Goal: Information Seeking & Learning: Find specific page/section

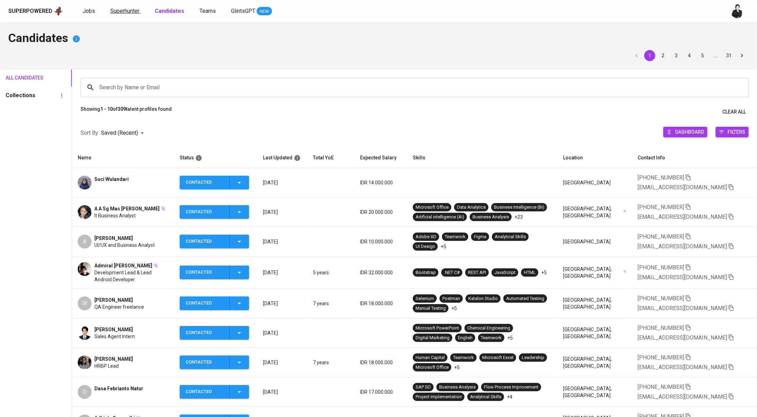
click at [121, 12] on span "Superhunter" at bounding box center [124, 11] width 29 height 7
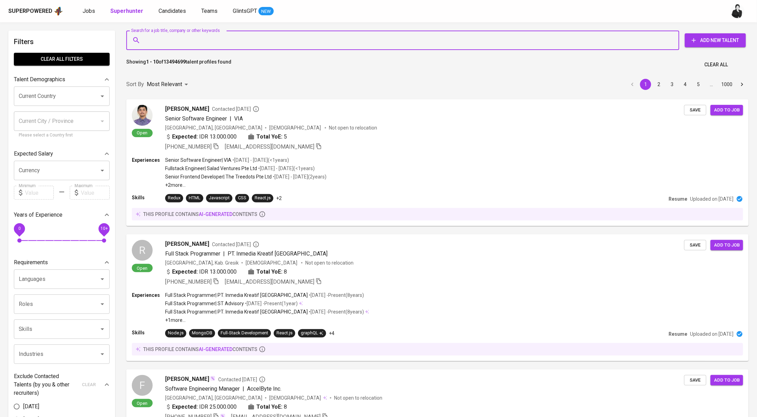
click at [205, 41] on input "Search for a job title, company or other keywords" at bounding box center [404, 40] width 523 height 13
paste input "[EMAIL_ADDRESS][DOMAIN_NAME]"
type input "[EMAIL_ADDRESS][DOMAIN_NAME]"
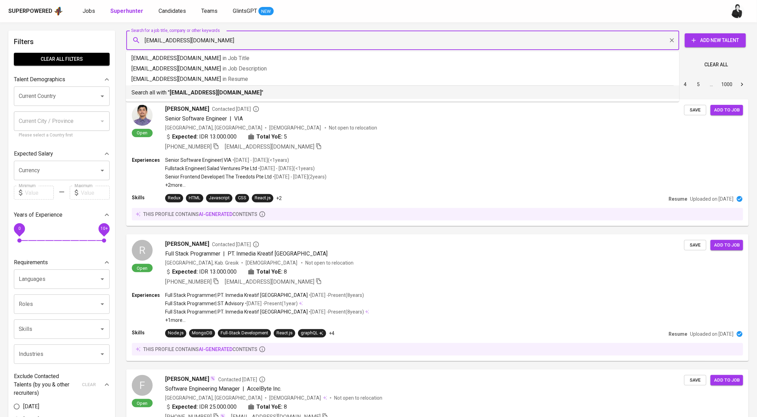
click at [234, 93] on b "[EMAIL_ADDRESS][DOMAIN_NAME]" at bounding box center [216, 92] width 92 height 7
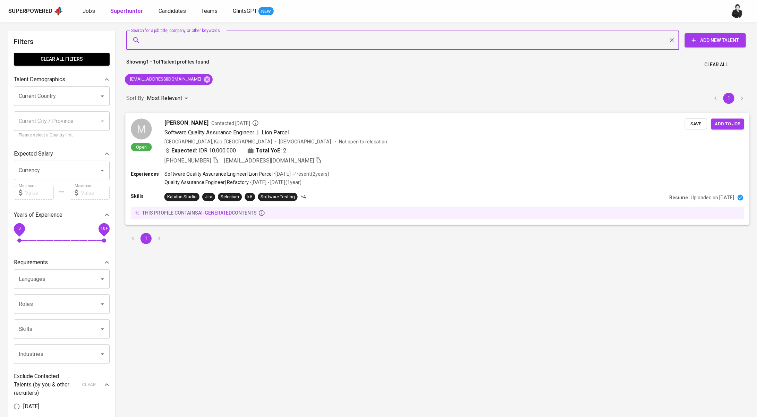
click at [249, 123] on span "Contacted [DATE]" at bounding box center [235, 122] width 48 height 7
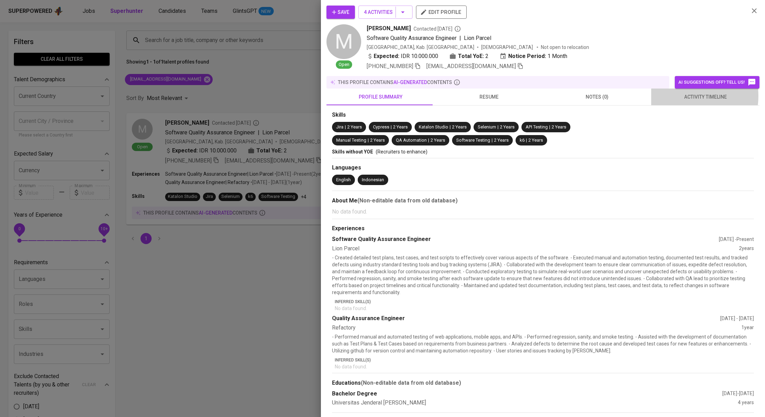
click at [676, 95] on span "activity timeline" at bounding box center [705, 97] width 100 height 9
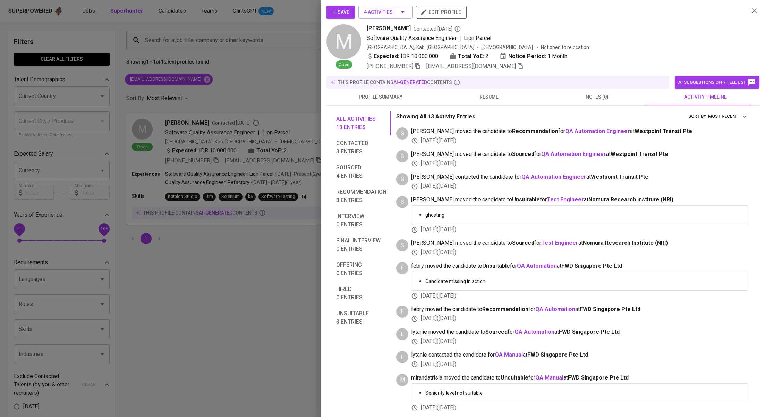
drag, startPoint x: 269, startPoint y: 79, endPoint x: 142, endPoint y: 13, distance: 143.1
click at [268, 79] on div at bounding box center [382, 208] width 765 height 417
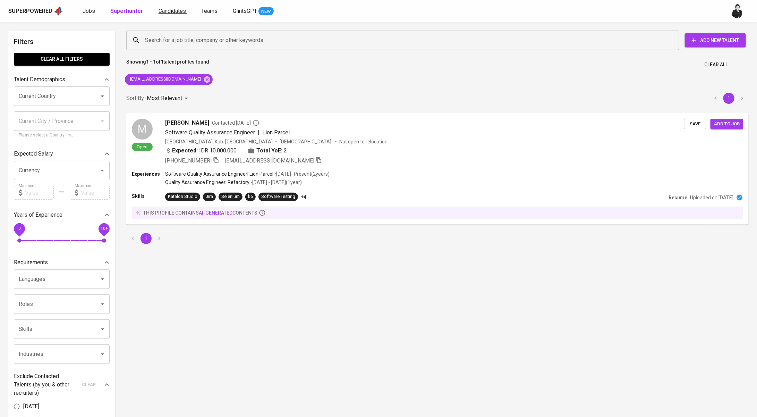
click at [169, 12] on span "Candidates" at bounding box center [172, 11] width 27 height 7
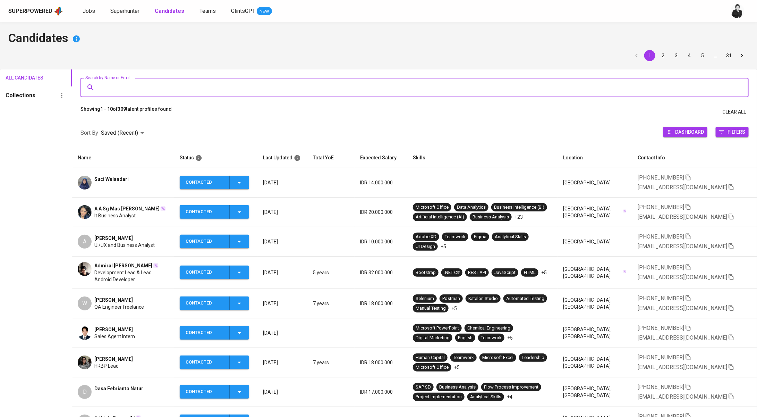
click at [212, 89] on input "Search by Name or Email" at bounding box center [417, 87] width 638 height 13
paste input "[PERSON_NAME] Hulu"
type input "[PERSON_NAME] Hulu"
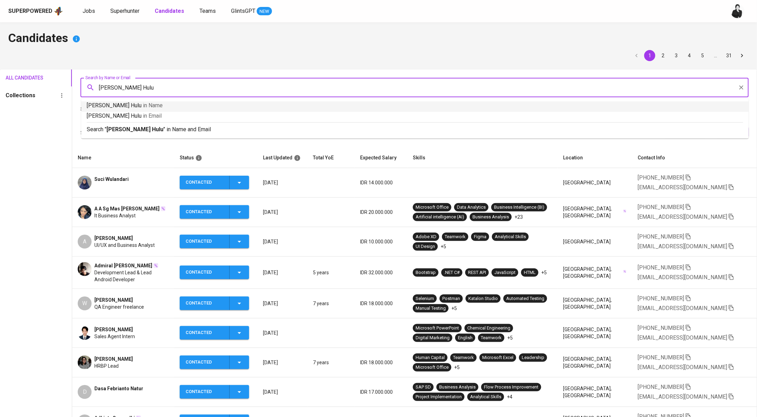
click at [199, 104] on p "[PERSON_NAME] Hulu in Name" at bounding box center [415, 105] width 657 height 8
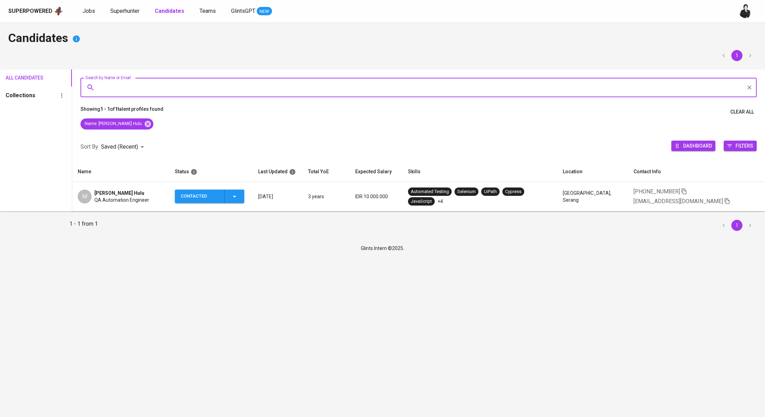
click at [125, 194] on span "[PERSON_NAME] Hulu" at bounding box center [119, 192] width 50 height 7
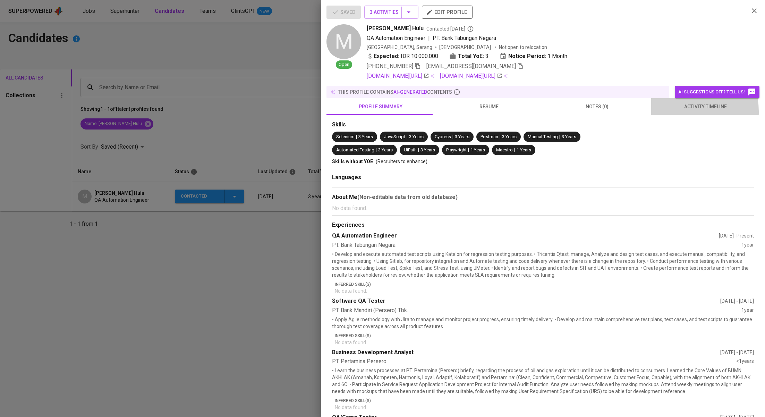
click at [672, 111] on button "activity timeline" at bounding box center [705, 106] width 108 height 17
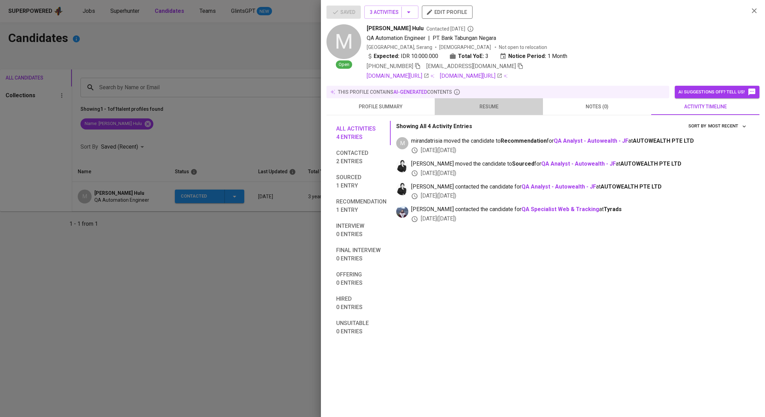
click at [485, 104] on span "resume" at bounding box center [489, 106] width 100 height 9
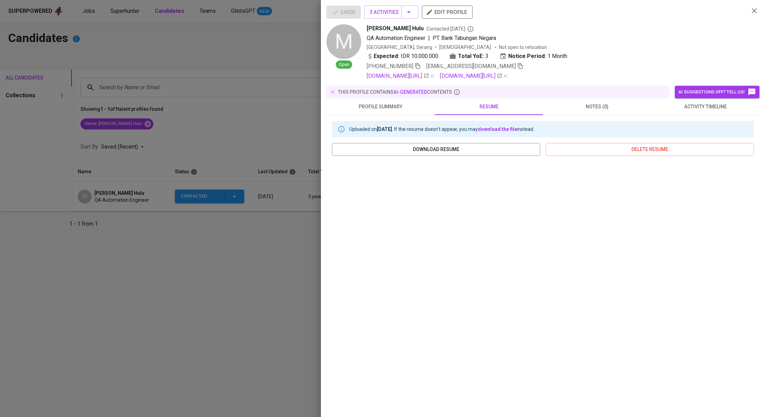
click at [387, 109] on span "profile summary" at bounding box center [381, 106] width 100 height 9
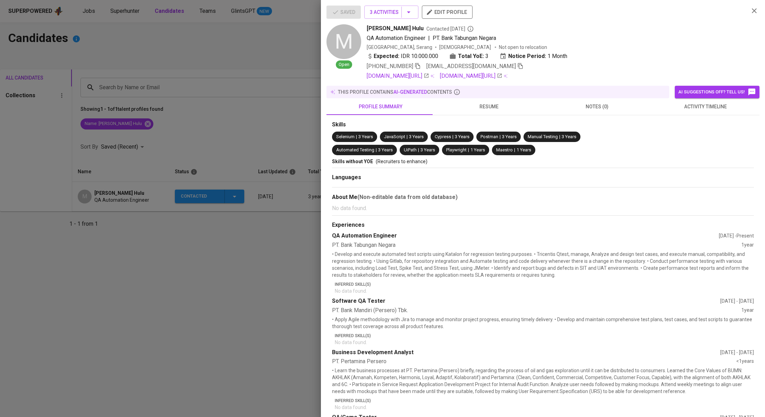
click at [687, 109] on span "activity timeline" at bounding box center [705, 106] width 100 height 9
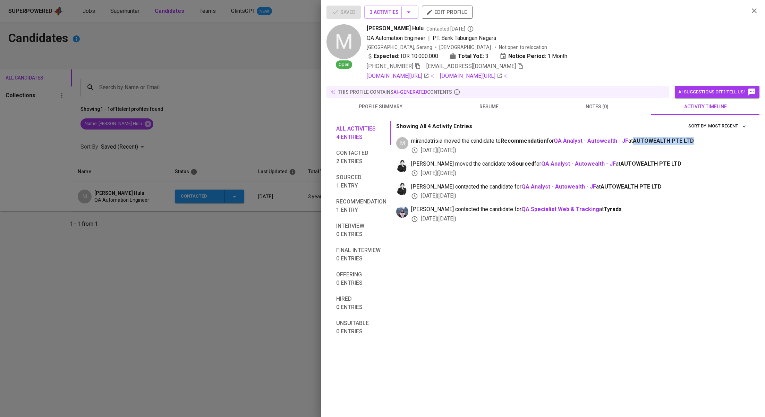
drag, startPoint x: 709, startPoint y: 142, endPoint x: 640, endPoint y: 139, distance: 69.4
click at [640, 139] on span "mirandatrisia moved the candidate to Recommendation for QA Analyst - Autowealth…" at bounding box center [579, 141] width 337 height 8
copy span "AUTOWEALTH PTE LTD"
click at [212, 113] on div at bounding box center [382, 208] width 765 height 417
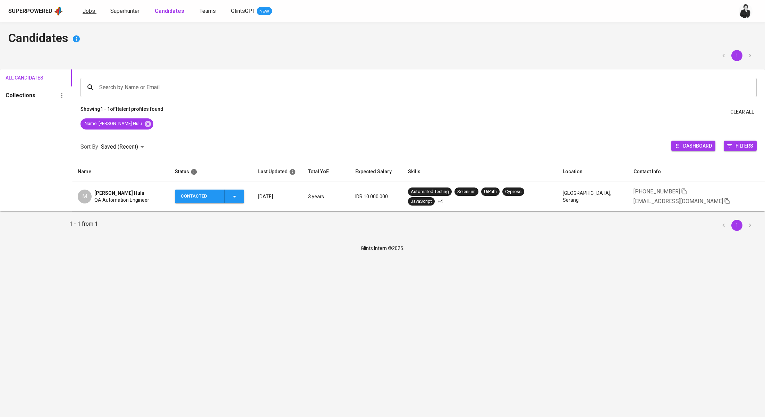
click at [93, 10] on span "Jobs" at bounding box center [89, 11] width 12 height 7
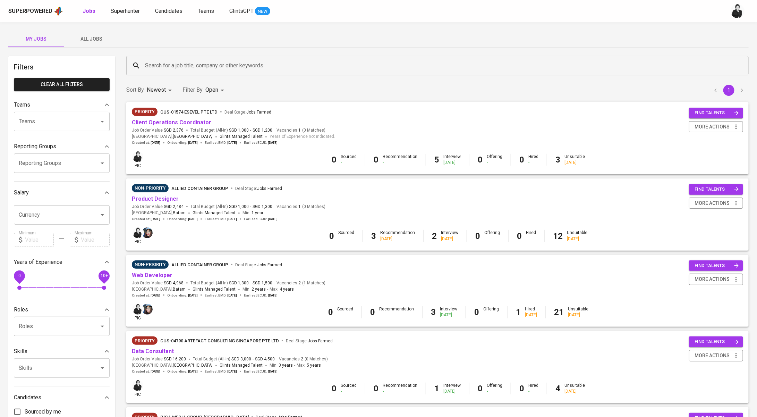
click at [192, 60] on input "Search for a job title, company or other keywords" at bounding box center [439, 65] width 592 height 13
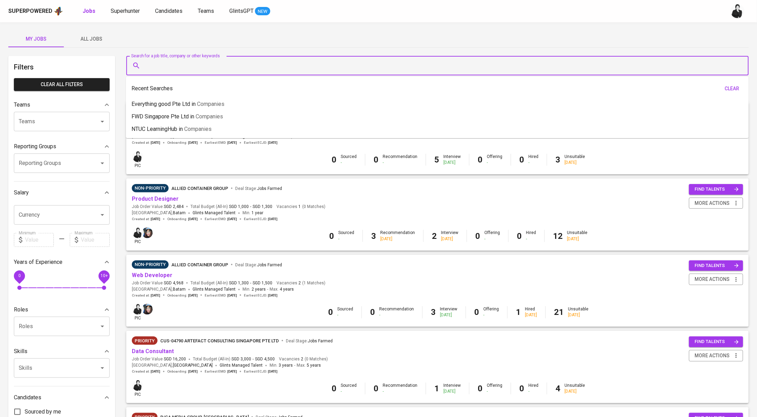
paste input "AUTOWEALTH PTE LTD"
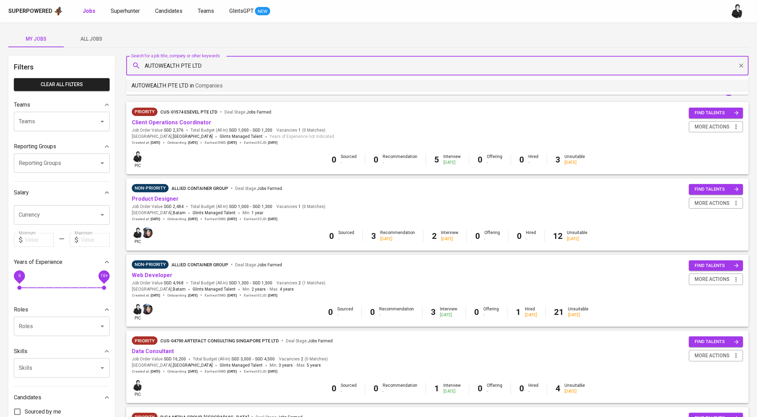
type input "AUTOWEALTH PTE LTD"
click at [96, 35] on span "All Jobs" at bounding box center [91, 39] width 47 height 9
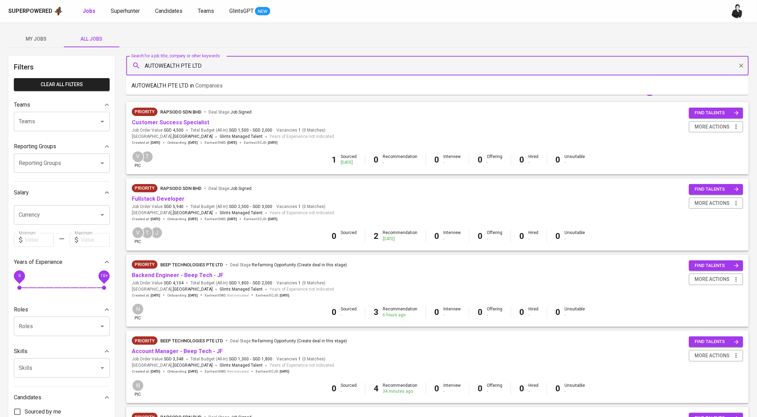
click at [225, 61] on input "AUTOWEALTH PTE LTD" at bounding box center [439, 65] width 592 height 13
click at [229, 84] on li "AUTOWEALTH PTE LTD in Companies" at bounding box center [437, 85] width 623 height 12
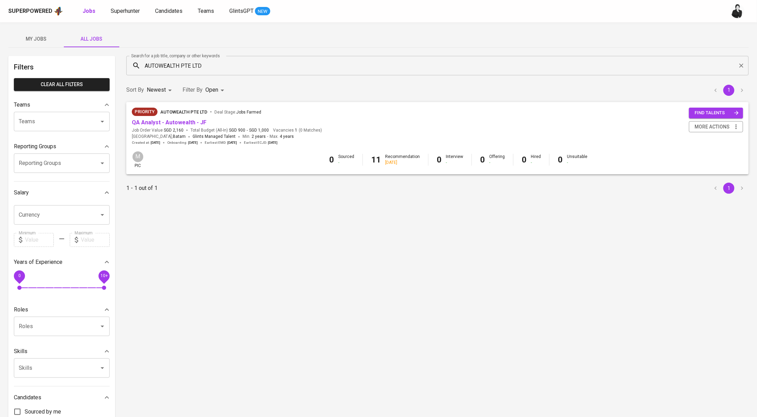
click at [195, 118] on div "Priority AUTOWEALTH PTE LTD Deal Stage : Jobs Farmed" at bounding box center [227, 113] width 190 height 11
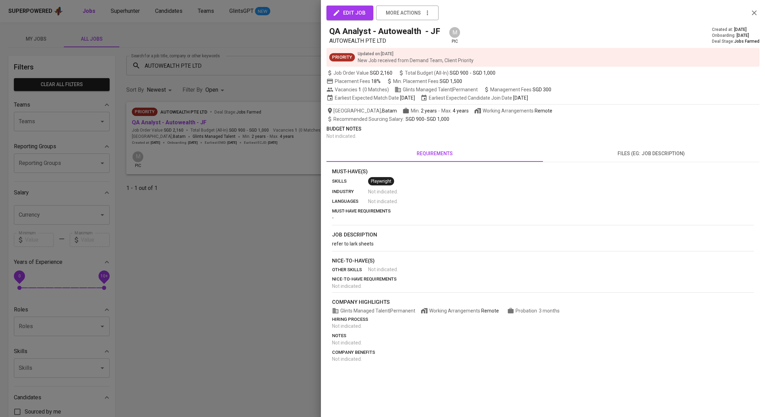
click at [244, 109] on div at bounding box center [382, 208] width 765 height 417
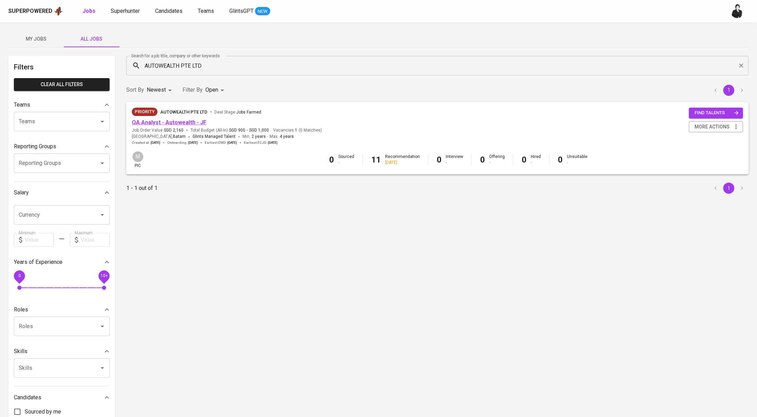
click at [194, 122] on link "QA Analyst - Autowealth - JF" at bounding box center [169, 122] width 75 height 7
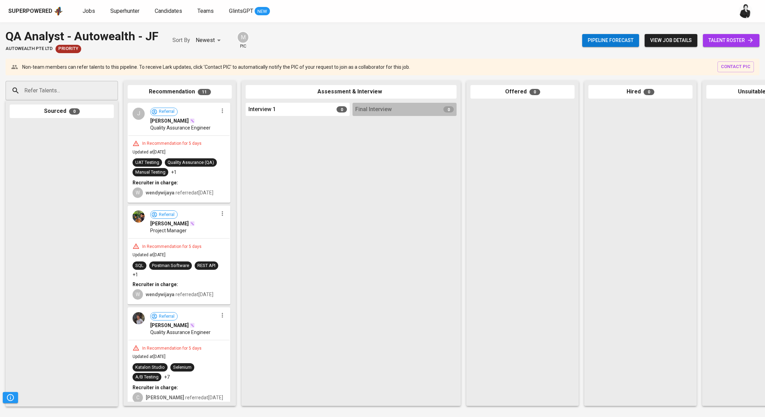
click at [704, 33] on div "Pipeline forecast view job details talent roster" at bounding box center [670, 40] width 177 height 25
click at [710, 39] on span "talent roster" at bounding box center [731, 40] width 45 height 9
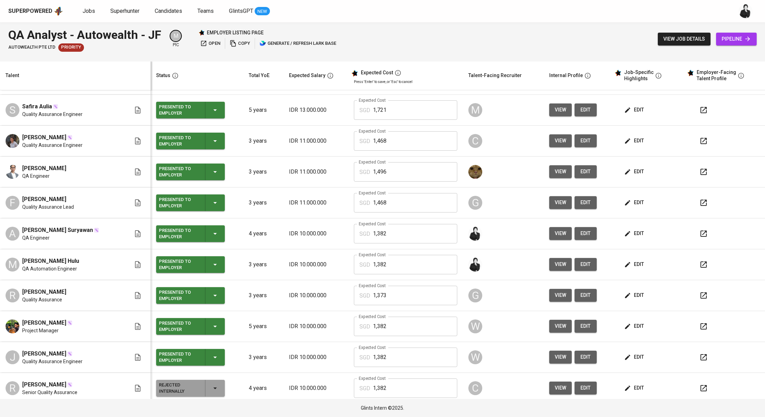
scroll to position [92, 0]
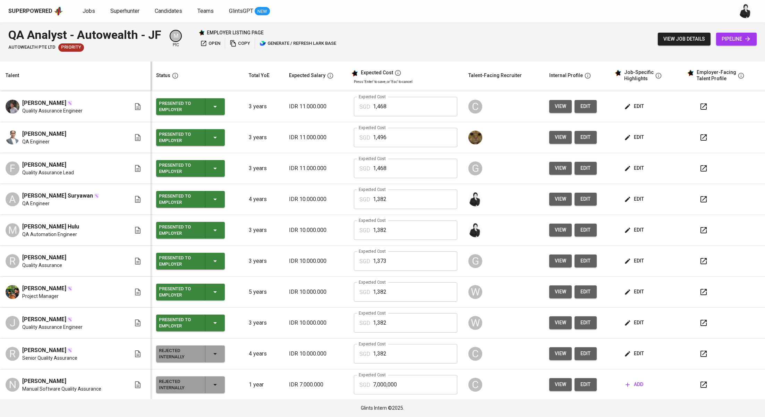
click at [701, 229] on icon "button" at bounding box center [704, 230] width 6 height 6
drag, startPoint x: 80, startPoint y: 225, endPoint x: 23, endPoint y: 223, distance: 57.3
click at [23, 223] on div "M [PERSON_NAME] Hulu QA Automation Engineer" at bounding box center [68, 229] width 125 height 15
copy span "[PERSON_NAME] Hulu"
drag, startPoint x: 93, startPoint y: 195, endPoint x: 20, endPoint y: 194, distance: 72.9
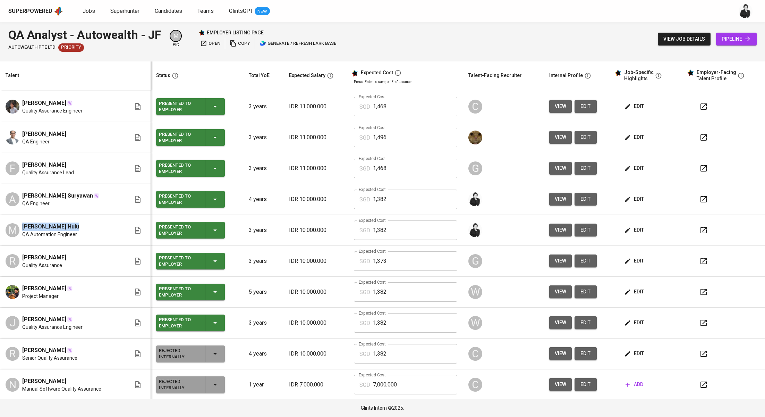
click at [20, 194] on div "A [PERSON_NAME] Suryawan QA Engineer" at bounding box center [68, 199] width 125 height 15
copy span "[PERSON_NAME] Suryawan"
click at [701, 194] on button "button" at bounding box center [703, 199] width 17 height 17
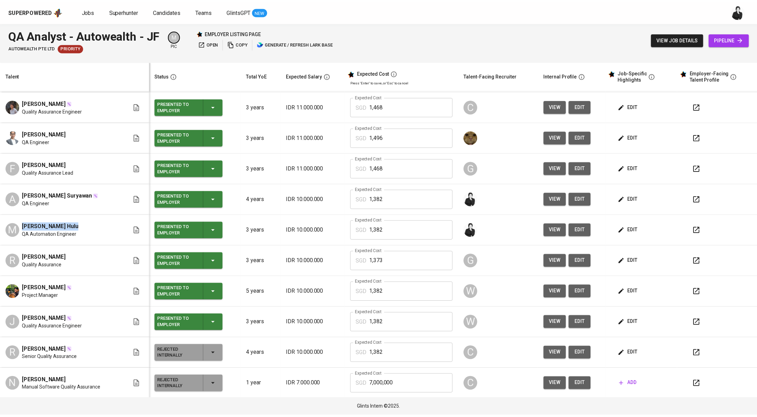
scroll to position [0, 0]
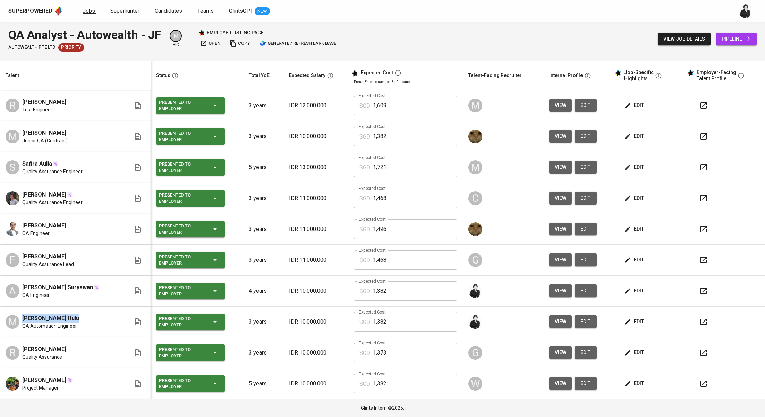
click at [92, 13] on span "Jobs" at bounding box center [89, 11] width 12 height 7
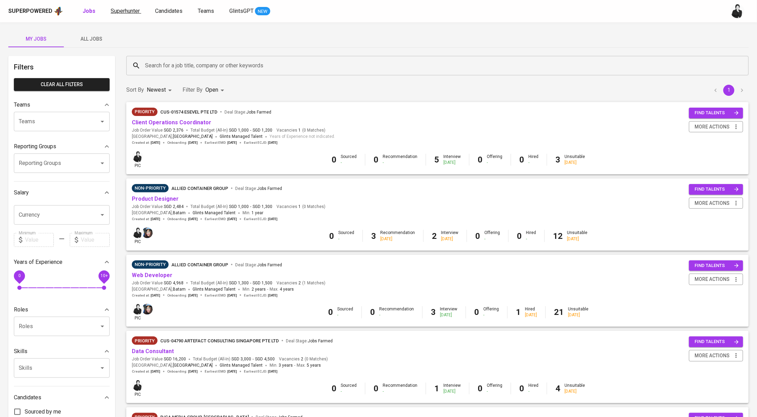
click at [117, 10] on span "Superhunter" at bounding box center [125, 11] width 29 height 7
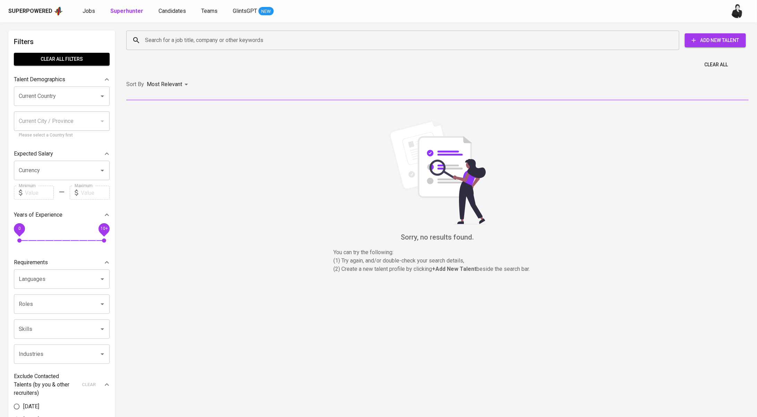
click at [234, 43] on input "Search for a job title, company or other keywords" at bounding box center [404, 40] width 523 height 13
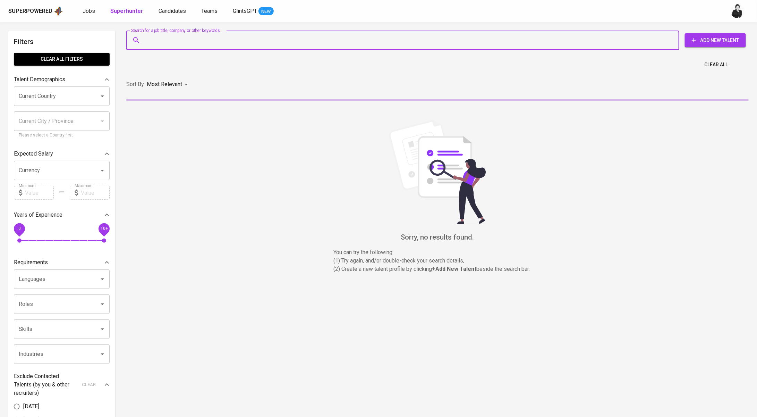
paste input "[EMAIL_ADDRESS][DOMAIN_NAME]"
type input "[EMAIL_ADDRESS][DOMAIN_NAME]"
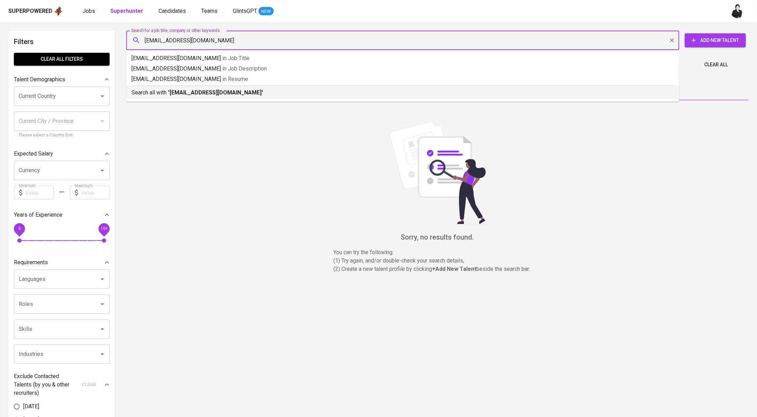
click at [249, 90] on p "Search all with " [EMAIL_ADDRESS][DOMAIN_NAME] "" at bounding box center [403, 92] width 542 height 8
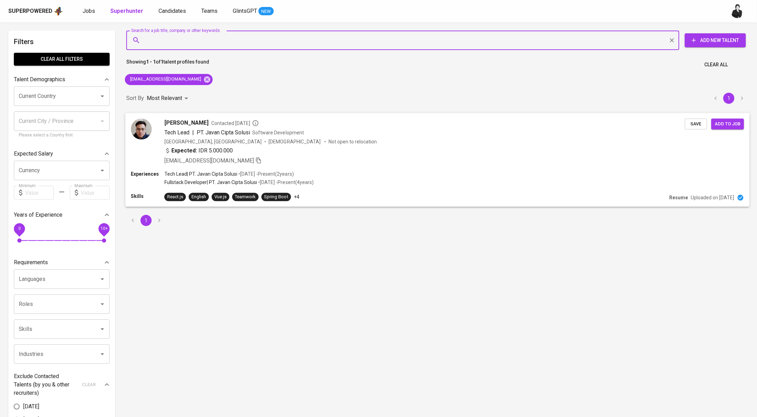
click at [241, 120] on span "Contacted [DATE]" at bounding box center [235, 122] width 48 height 7
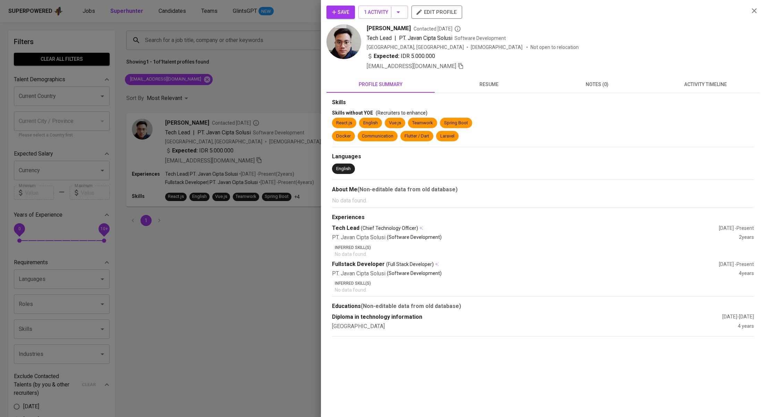
click at [720, 82] on span "activity timeline" at bounding box center [705, 84] width 100 height 9
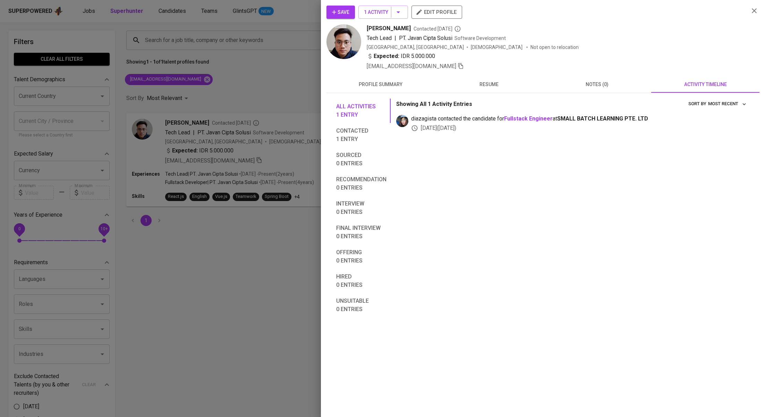
click at [322, 120] on div "Save 1 Activity edit profile [PERSON_NAME] Contacted [DATE] Tech Lead | PT. Jav…" at bounding box center [543, 208] width 444 height 417
click at [230, 99] on div at bounding box center [382, 208] width 765 height 417
